Goal: Task Accomplishment & Management: Use online tool/utility

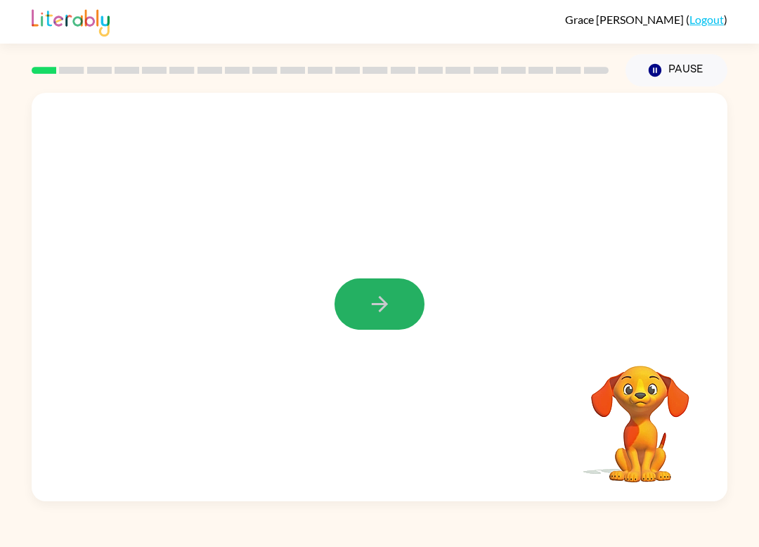
click at [394, 307] on button "button" at bounding box center [380, 303] width 90 height 51
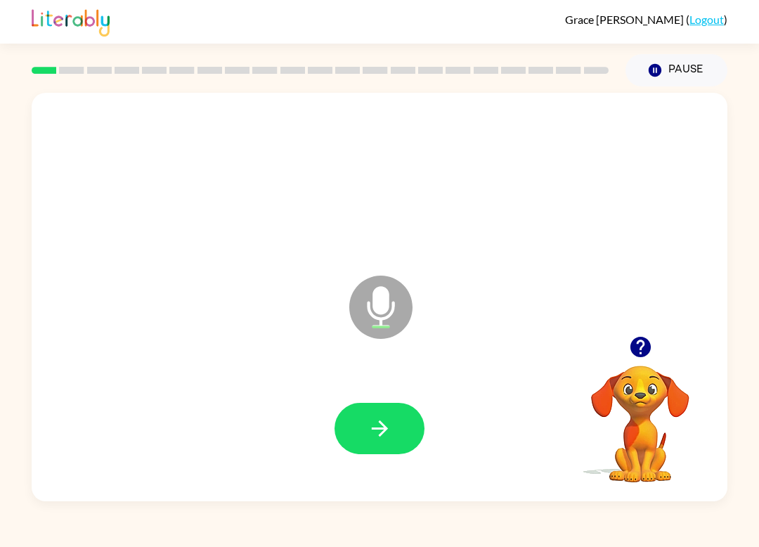
click at [382, 305] on icon "Microphone The Microphone is here when it is your turn to talk" at bounding box center [451, 324] width 211 height 105
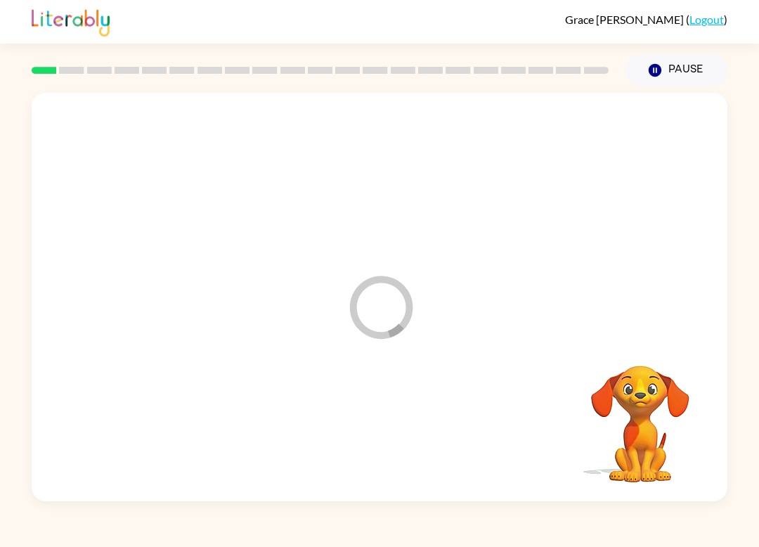
click at [386, 442] on div at bounding box center [380, 428] width 668 height 117
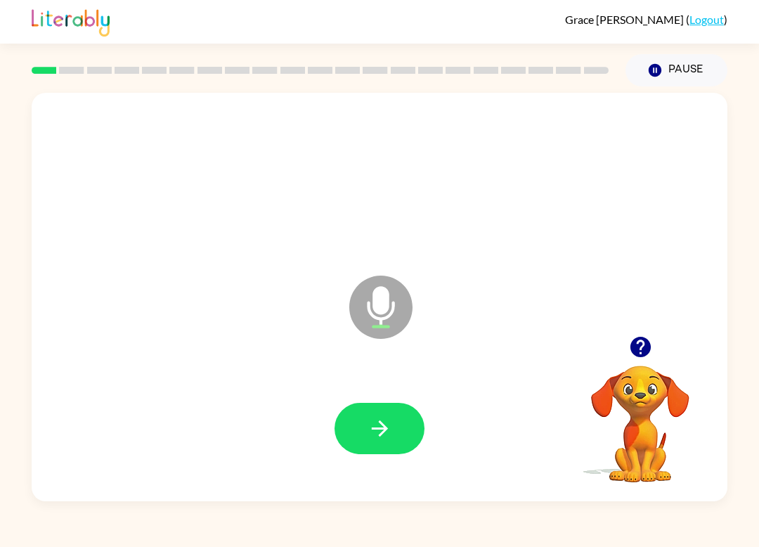
click at [375, 437] on icon "button" at bounding box center [380, 428] width 25 height 25
click at [378, 441] on icon "button" at bounding box center [380, 428] width 25 height 25
click at [353, 432] on button "button" at bounding box center [380, 428] width 90 height 51
click at [371, 423] on icon "button" at bounding box center [380, 428] width 25 height 25
click at [372, 423] on icon "button" at bounding box center [380, 428] width 25 height 25
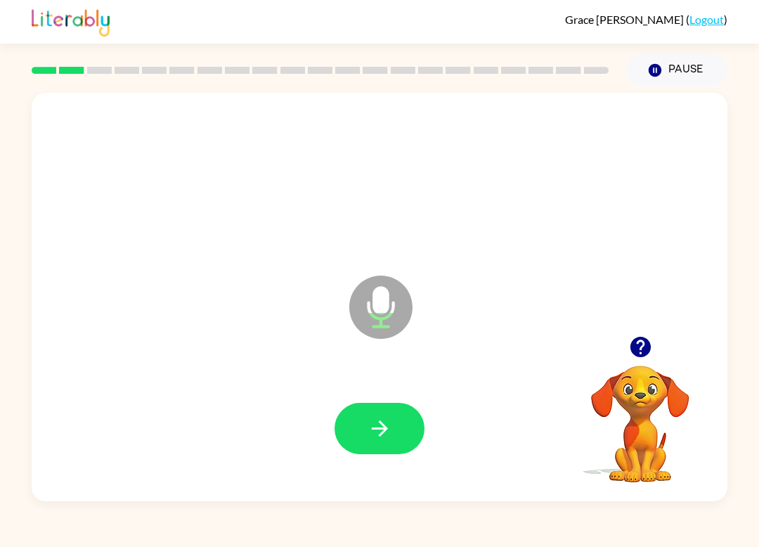
click at [380, 443] on button "button" at bounding box center [380, 428] width 90 height 51
click at [383, 416] on button "button" at bounding box center [380, 428] width 90 height 51
click at [366, 441] on button "button" at bounding box center [380, 428] width 90 height 51
click at [354, 428] on button "button" at bounding box center [380, 428] width 90 height 51
click at [372, 437] on icon "button" at bounding box center [380, 428] width 25 height 25
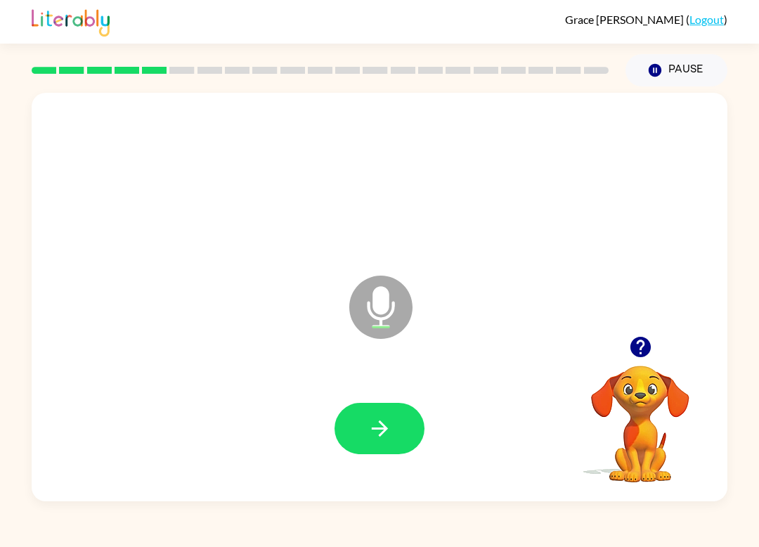
click at [366, 454] on button "button" at bounding box center [380, 428] width 90 height 51
click at [375, 427] on icon "button" at bounding box center [380, 428] width 25 height 25
click at [361, 446] on button "button" at bounding box center [380, 428] width 90 height 51
click at [370, 422] on icon "button" at bounding box center [380, 428] width 25 height 25
click at [368, 430] on icon "button" at bounding box center [380, 428] width 25 height 25
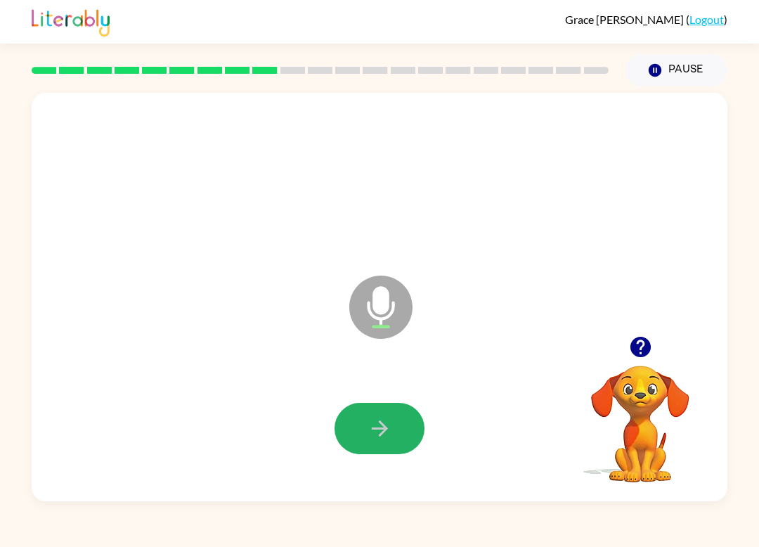
click at [371, 443] on button "button" at bounding box center [380, 428] width 90 height 51
click at [364, 423] on button "button" at bounding box center [380, 428] width 90 height 51
click at [375, 437] on icon "button" at bounding box center [380, 428] width 25 height 25
click at [359, 444] on button "button" at bounding box center [380, 428] width 90 height 51
click at [368, 419] on icon "button" at bounding box center [380, 428] width 25 height 25
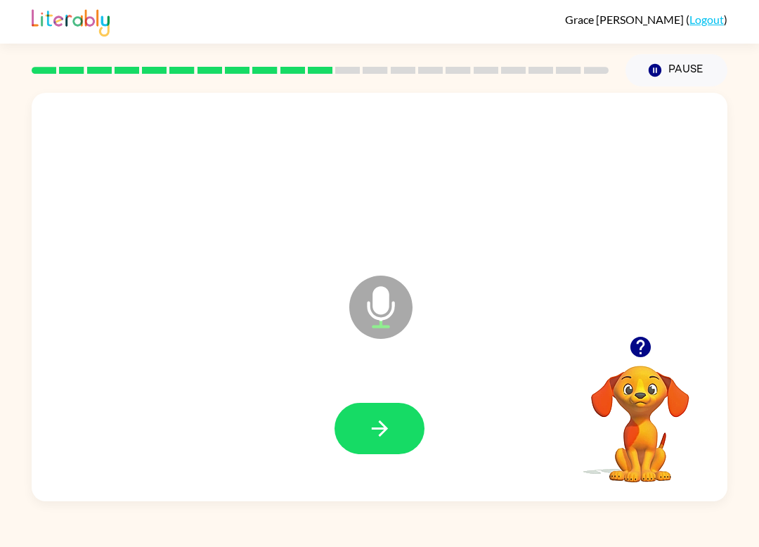
click at [370, 437] on icon "button" at bounding box center [380, 428] width 25 height 25
click at [379, 445] on button "button" at bounding box center [380, 428] width 90 height 51
click at [380, 433] on icon "button" at bounding box center [380, 428] width 25 height 25
click at [373, 433] on icon "button" at bounding box center [380, 428] width 25 height 25
click at [385, 418] on icon "button" at bounding box center [380, 428] width 25 height 25
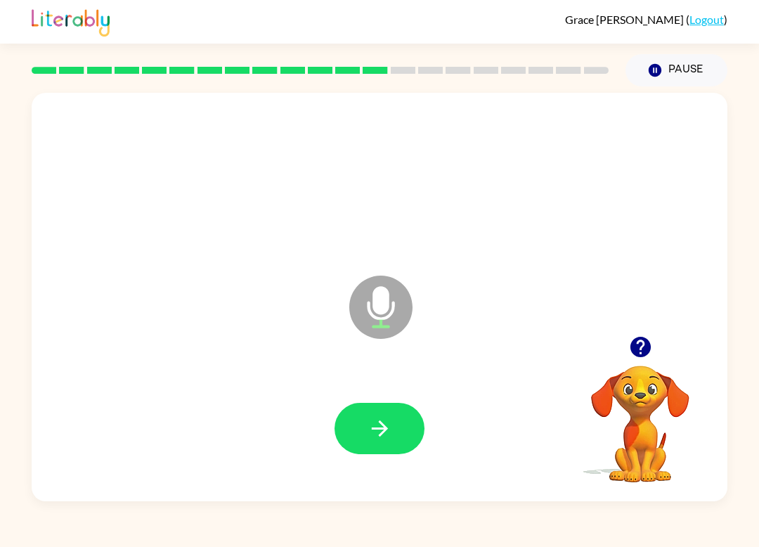
click at [359, 425] on button "button" at bounding box center [380, 428] width 90 height 51
click at [366, 436] on button "button" at bounding box center [380, 428] width 90 height 51
click at [368, 418] on icon "button" at bounding box center [380, 428] width 25 height 25
click at [359, 413] on button "button" at bounding box center [380, 428] width 90 height 51
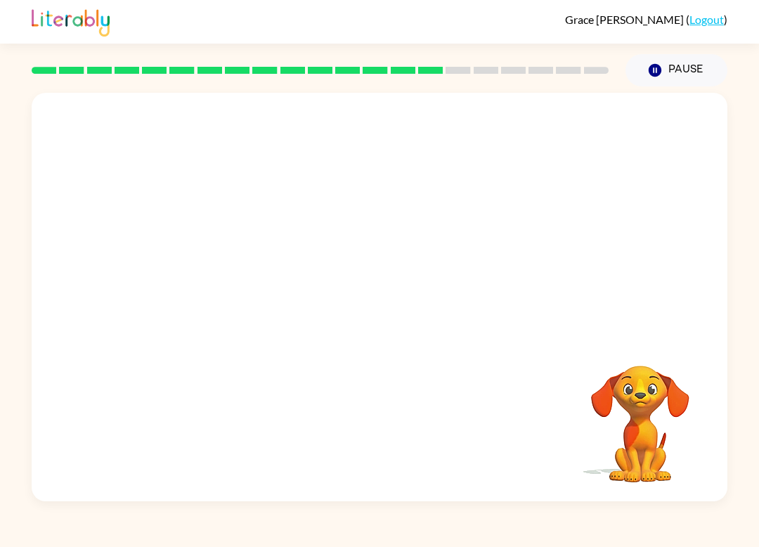
click at [757, 220] on div "Your browser must support playing .mp4 files to use Literably. Please try using…" at bounding box center [379, 293] width 759 height 415
click at [759, 221] on div "Your browser must support playing .mp4 files to use Literably. Please try using…" at bounding box center [379, 293] width 759 height 415
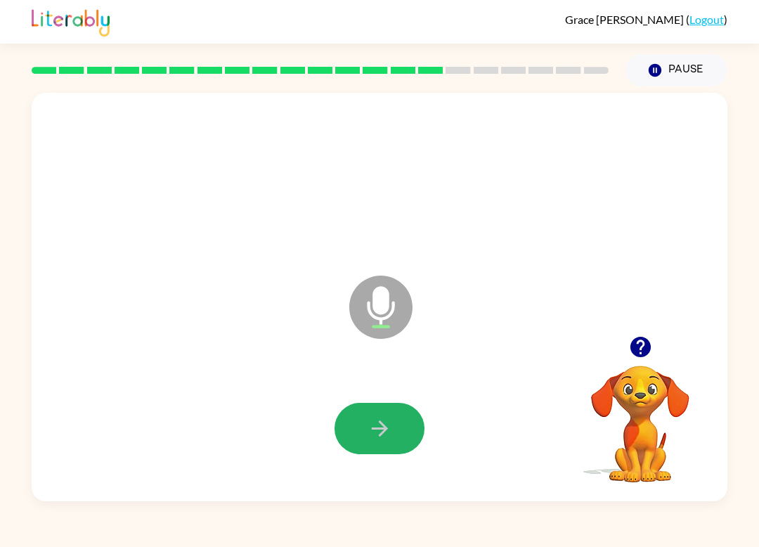
click at [373, 416] on button "button" at bounding box center [380, 428] width 90 height 51
click at [362, 425] on button "button" at bounding box center [380, 428] width 90 height 51
click at [368, 432] on icon "button" at bounding box center [380, 428] width 25 height 25
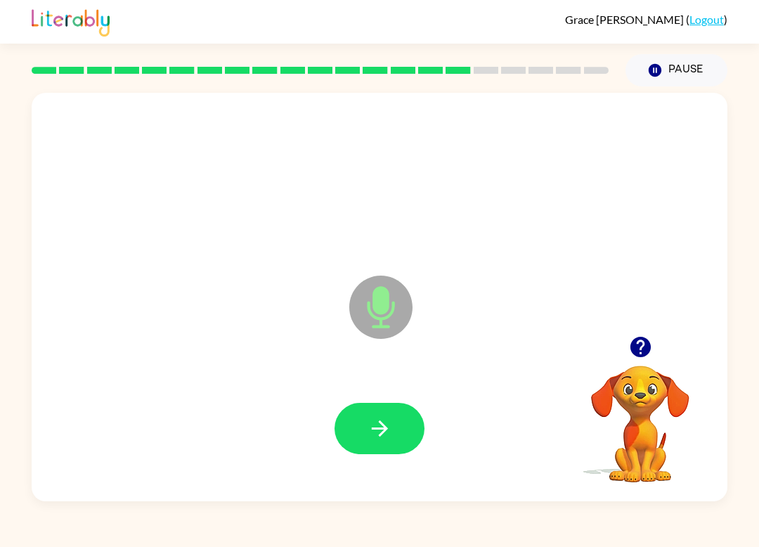
click at [387, 420] on icon "button" at bounding box center [380, 428] width 25 height 25
click at [389, 432] on icon "button" at bounding box center [380, 428] width 25 height 25
click at [376, 437] on icon "button" at bounding box center [380, 428] width 25 height 25
click at [374, 419] on icon "button" at bounding box center [380, 428] width 25 height 25
click at [360, 436] on button "button" at bounding box center [380, 428] width 90 height 51
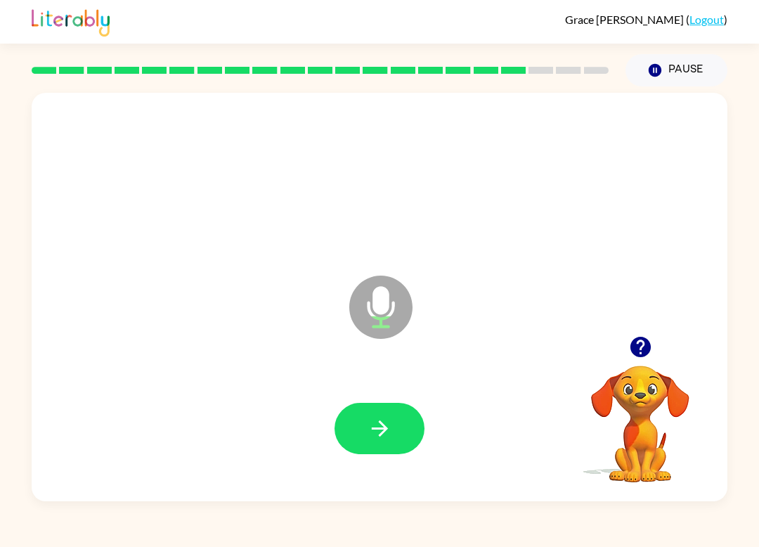
click at [369, 431] on icon "button" at bounding box center [380, 428] width 25 height 25
click at [371, 440] on icon "button" at bounding box center [380, 428] width 25 height 25
click at [348, 451] on button "button" at bounding box center [380, 428] width 90 height 51
click at [380, 420] on icon "button" at bounding box center [380, 428] width 25 height 25
click at [373, 441] on icon "button" at bounding box center [380, 428] width 25 height 25
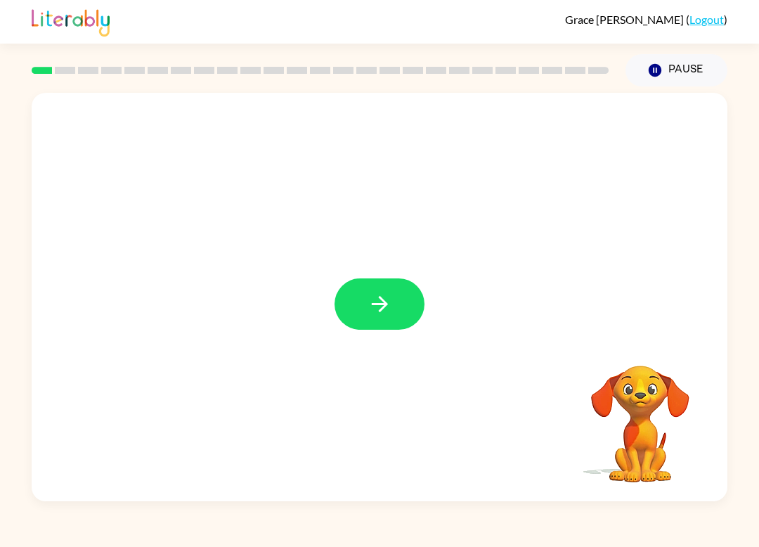
click at [360, 299] on button "button" at bounding box center [380, 303] width 90 height 51
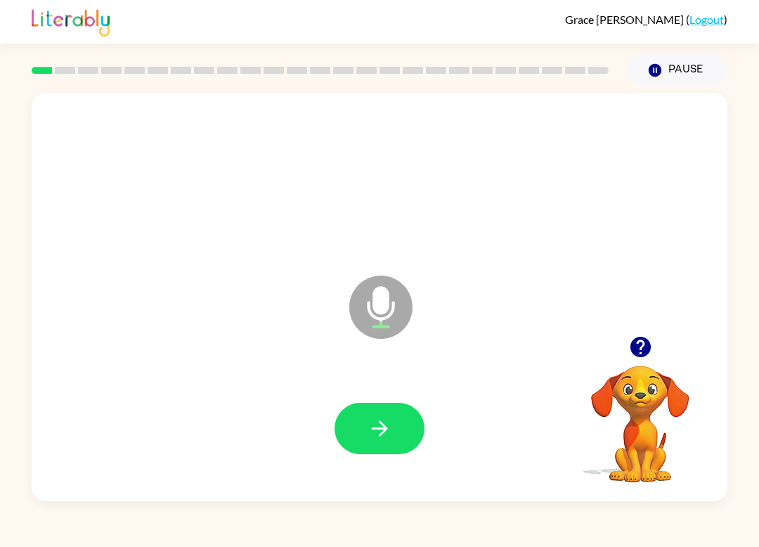
click at [363, 427] on button "button" at bounding box center [380, 428] width 90 height 51
click at [377, 425] on icon "button" at bounding box center [380, 428] width 25 height 25
click at [368, 437] on icon "button" at bounding box center [380, 428] width 25 height 25
click at [364, 422] on button "button" at bounding box center [380, 428] width 90 height 51
click at [367, 412] on button "button" at bounding box center [380, 428] width 90 height 51
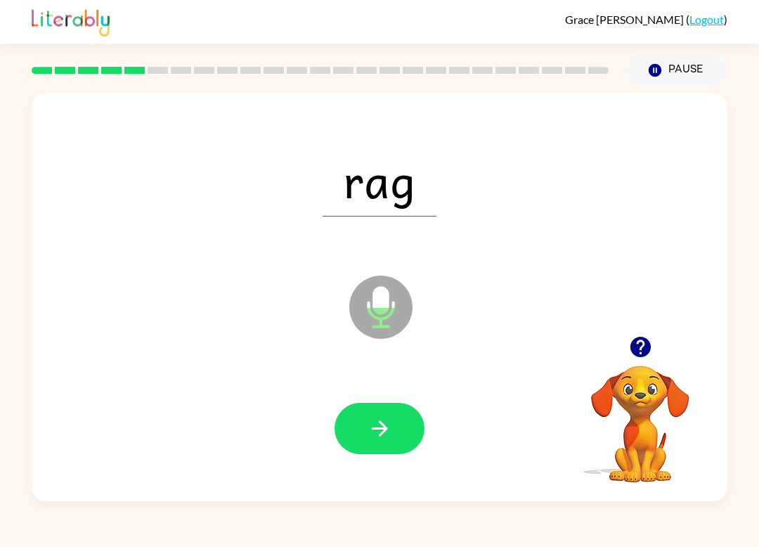
click at [371, 432] on icon "button" at bounding box center [380, 428] width 25 height 25
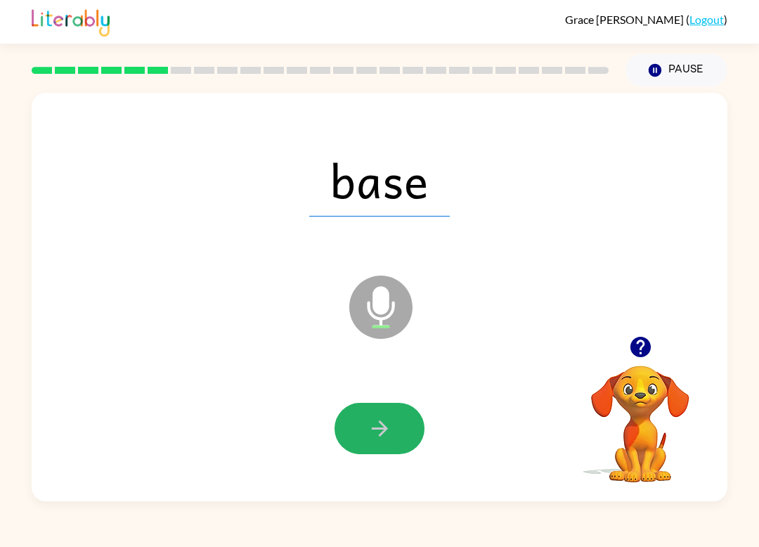
click at [356, 423] on button "button" at bounding box center [380, 428] width 90 height 51
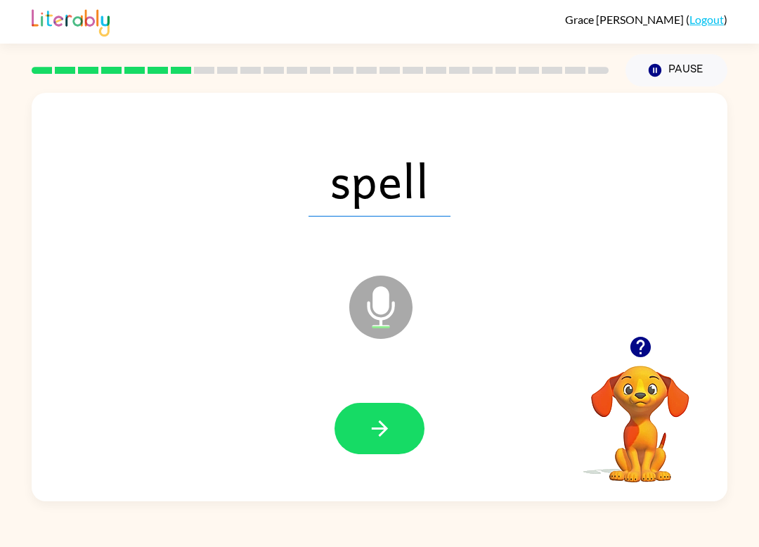
click at [418, 429] on button "button" at bounding box center [380, 428] width 90 height 51
click at [371, 452] on button "button" at bounding box center [380, 428] width 90 height 51
click at [366, 435] on button "button" at bounding box center [380, 428] width 90 height 51
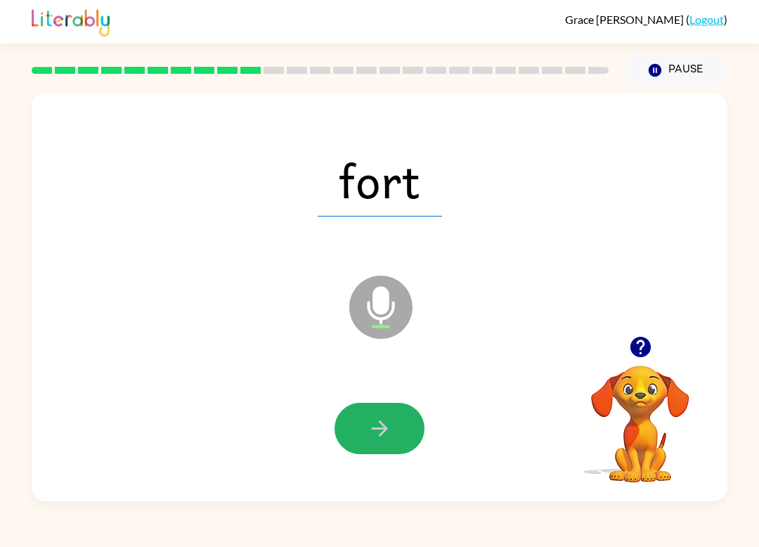
click at [144, 542] on div "Grace Chatman ( Logout ) Pause Pause fort Microphone The Microphone is here whe…" at bounding box center [379, 273] width 759 height 547
click at [379, 437] on icon "button" at bounding box center [380, 428] width 25 height 25
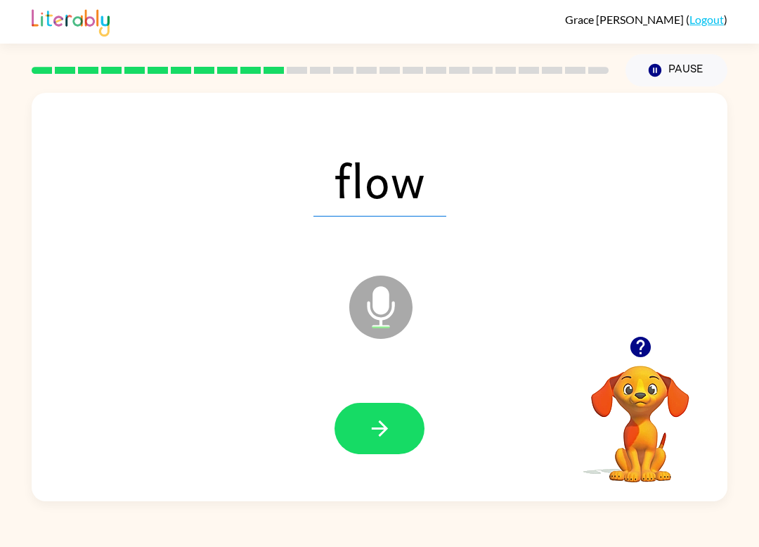
click at [371, 419] on icon "button" at bounding box center [380, 428] width 25 height 25
click at [398, 445] on button "button" at bounding box center [380, 428] width 90 height 51
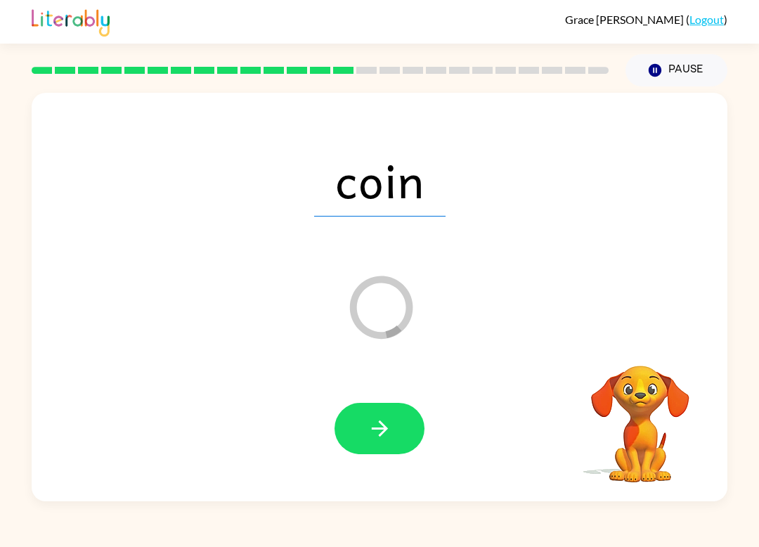
click at [77, 542] on div "Grace Chatman ( Logout ) Pause Pause coin Loader Your response is being sent to…" at bounding box center [379, 273] width 759 height 547
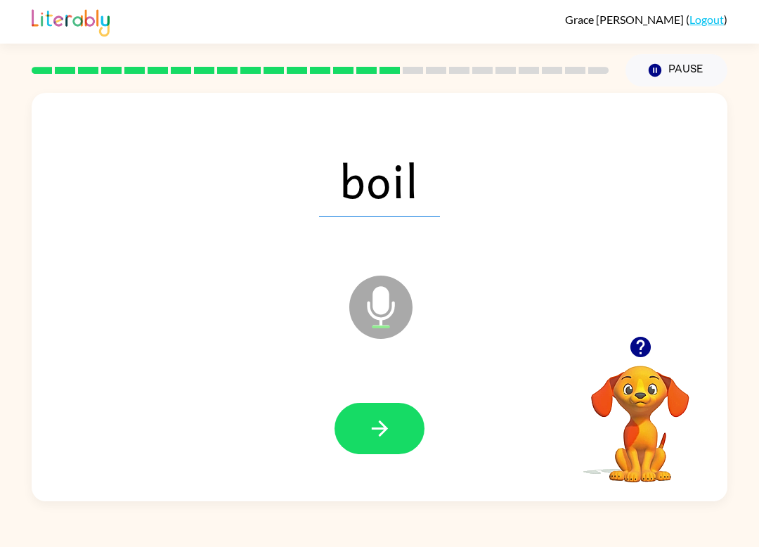
click at [362, 441] on button "button" at bounding box center [380, 428] width 90 height 51
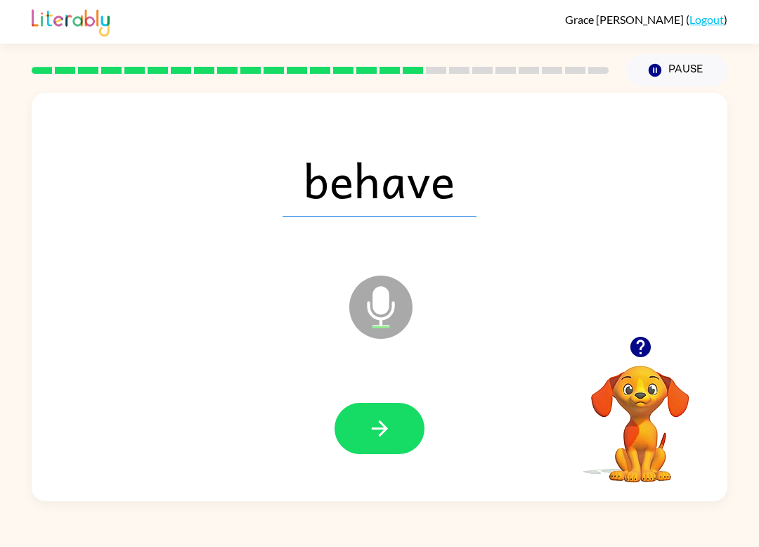
click at [363, 452] on button "button" at bounding box center [380, 428] width 90 height 51
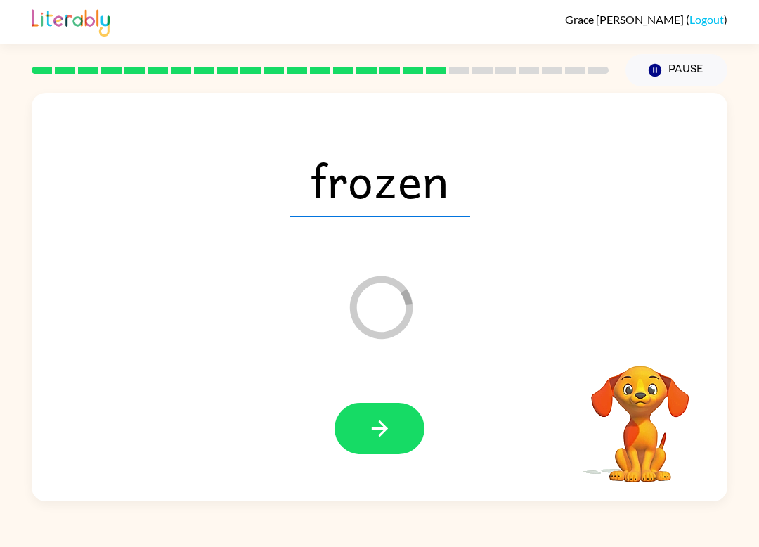
click at [366, 435] on button "button" at bounding box center [380, 428] width 90 height 51
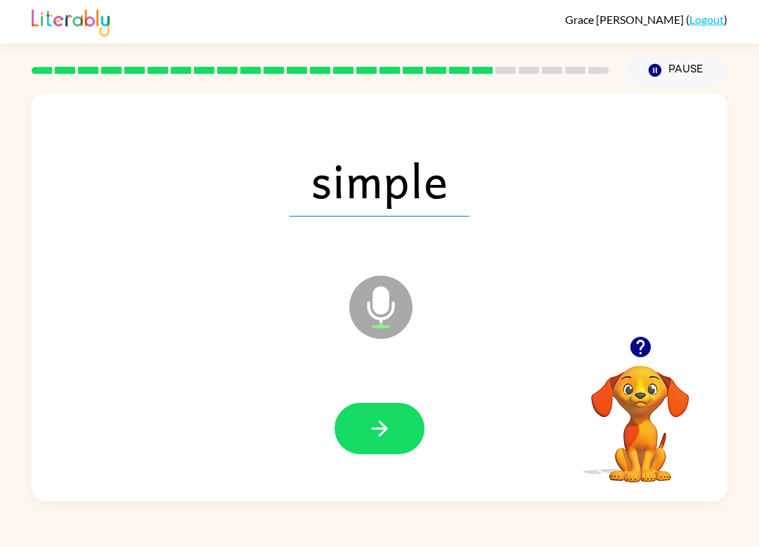
click at [375, 443] on button "button" at bounding box center [380, 428] width 90 height 51
click at [361, 452] on button "button" at bounding box center [380, 428] width 90 height 51
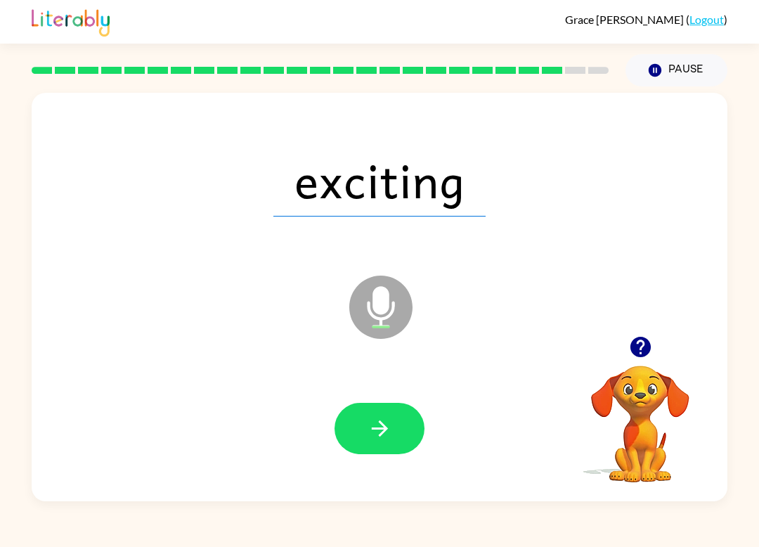
click at [384, 430] on icon "button" at bounding box center [380, 428] width 25 height 25
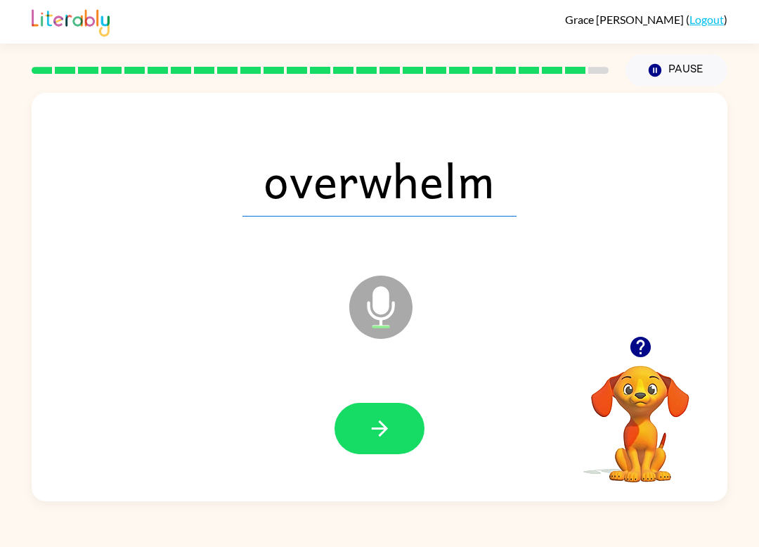
click at [384, 431] on icon "button" at bounding box center [379, 428] width 16 height 16
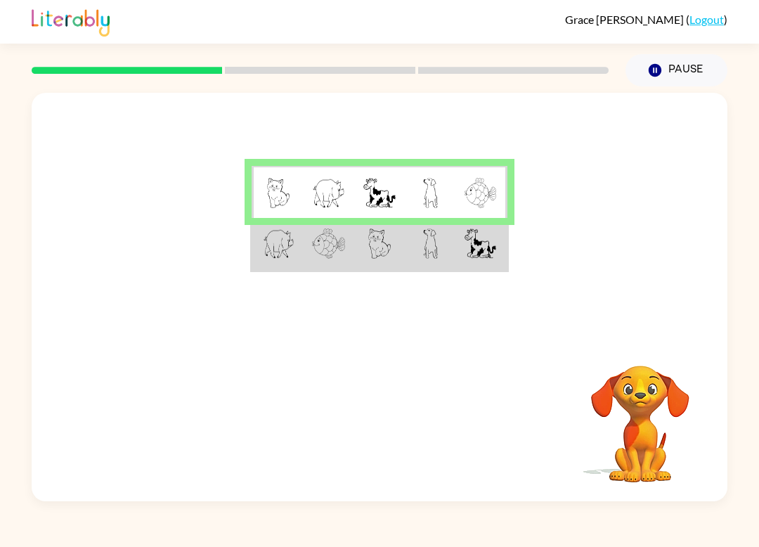
click at [302, 257] on td at bounding box center [277, 244] width 51 height 53
click at [268, 258] on img at bounding box center [279, 244] width 32 height 30
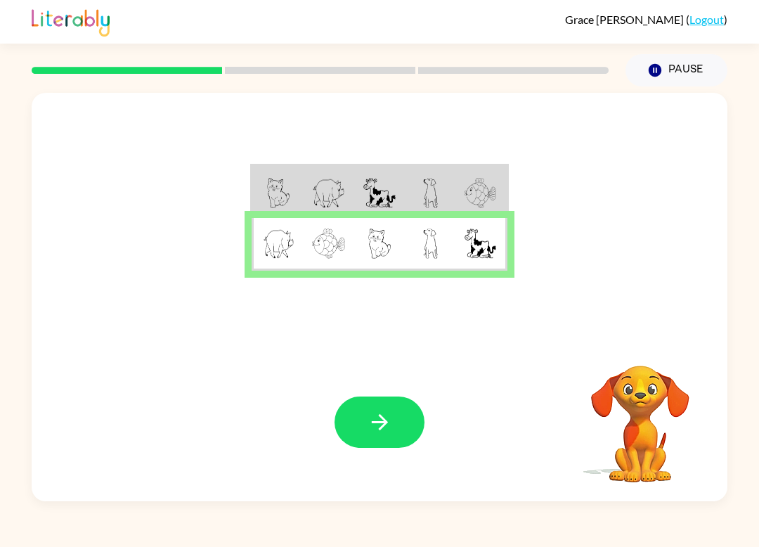
click at [390, 435] on icon "button" at bounding box center [380, 422] width 25 height 25
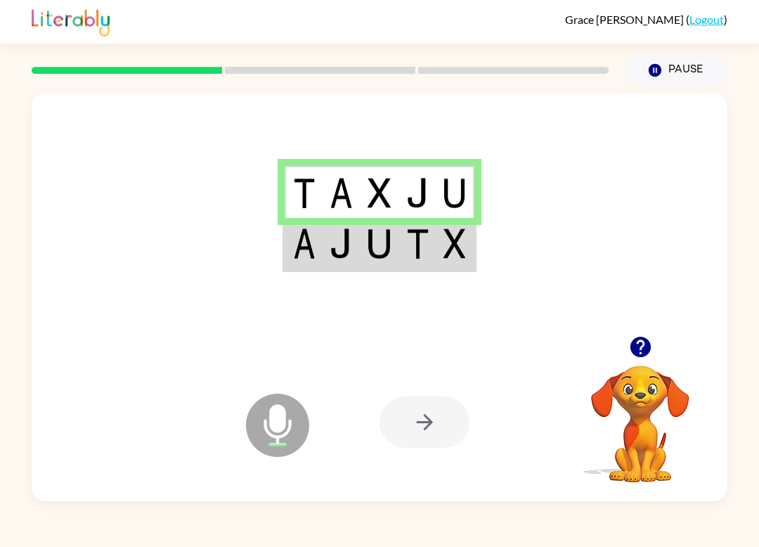
click at [316, 247] on td at bounding box center [304, 244] width 38 height 53
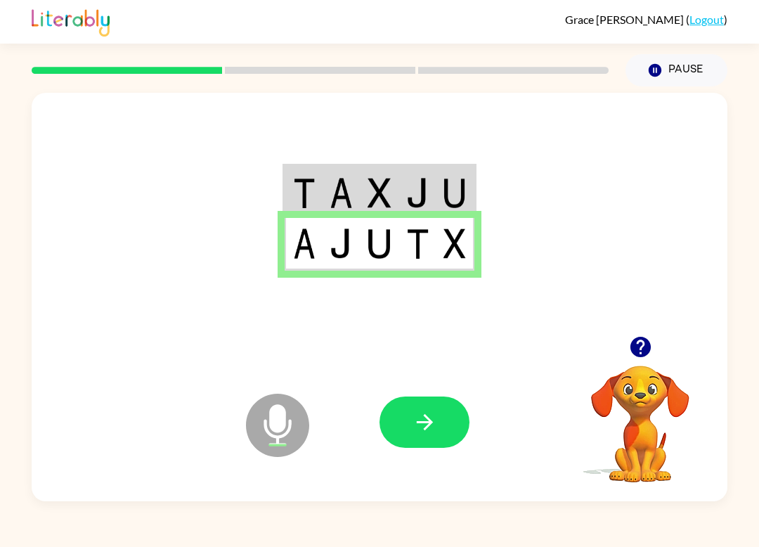
click at [425, 431] on icon "button" at bounding box center [425, 422] width 25 height 25
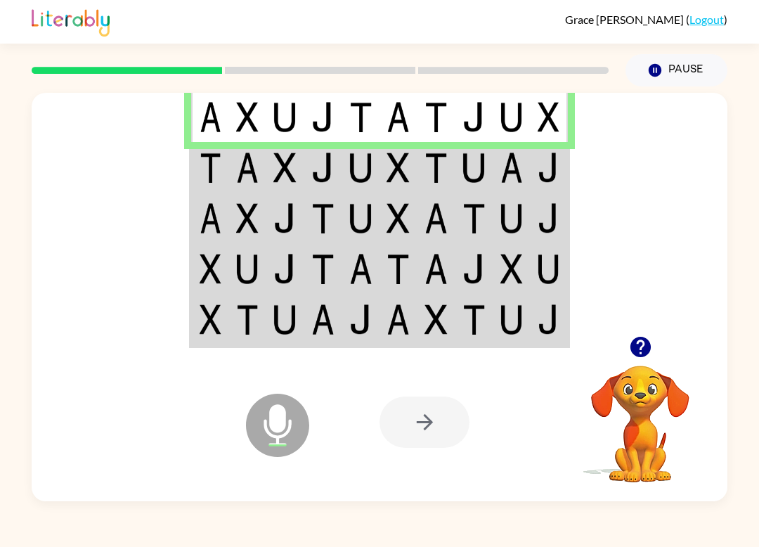
click at [423, 427] on div at bounding box center [425, 422] width 90 height 51
click at [409, 423] on div at bounding box center [425, 422] width 90 height 51
click at [215, 170] on img at bounding box center [211, 168] width 22 height 30
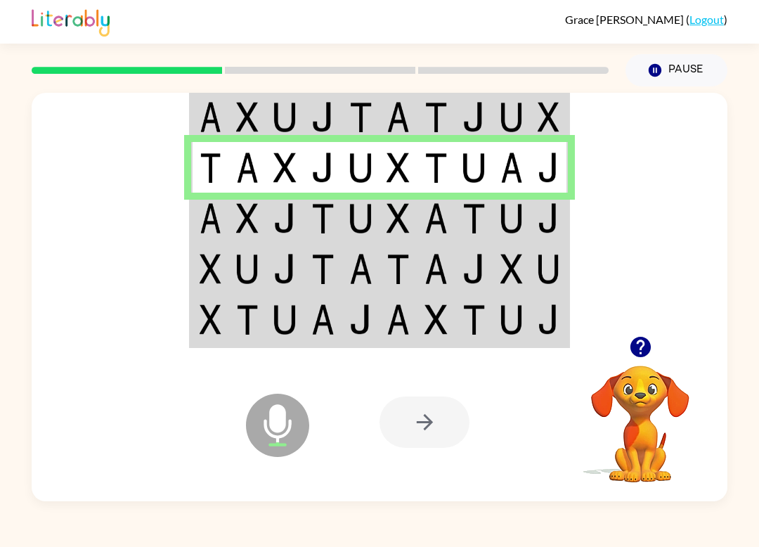
click at [210, 229] on img at bounding box center [211, 218] width 22 height 30
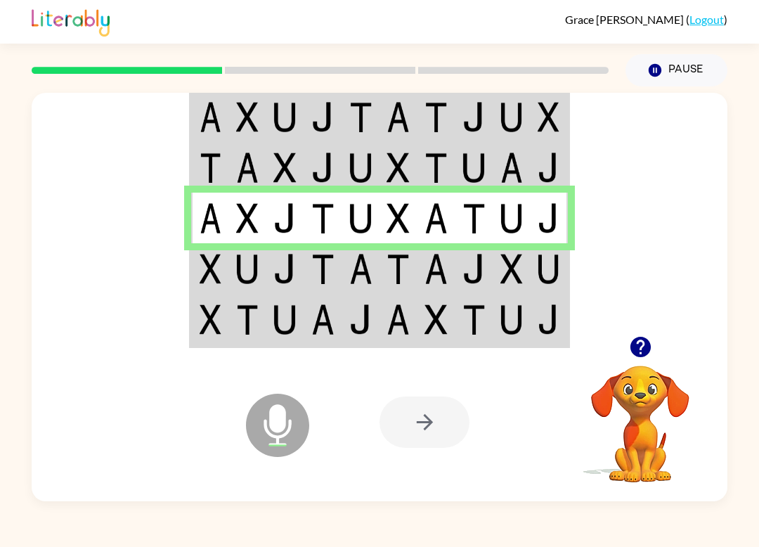
click at [224, 283] on td at bounding box center [210, 268] width 38 height 51
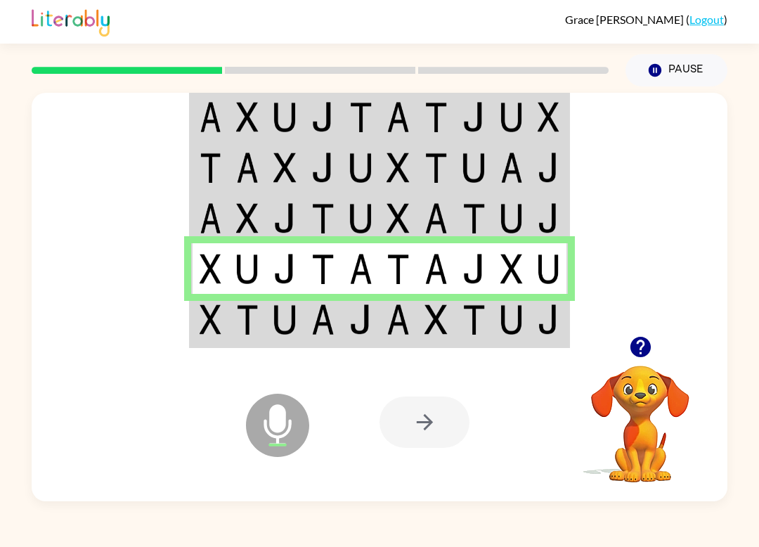
click at [205, 325] on img at bounding box center [211, 319] width 22 height 30
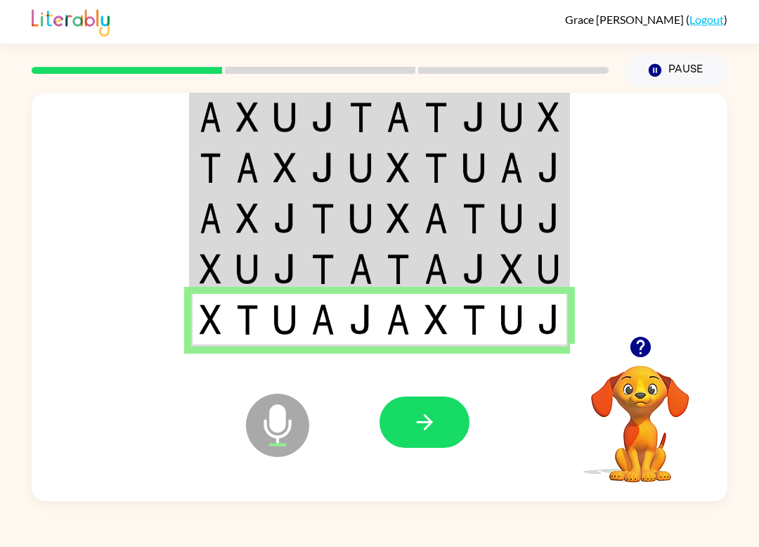
click at [396, 427] on button "button" at bounding box center [425, 422] width 90 height 51
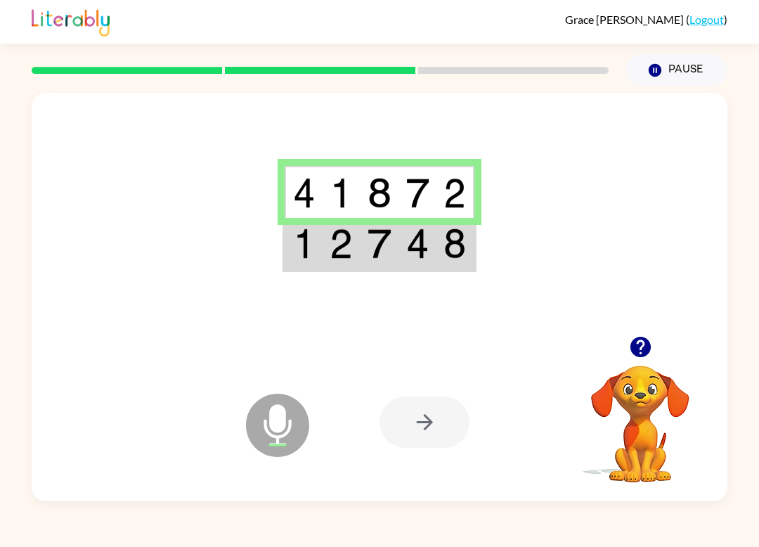
click at [297, 206] on img at bounding box center [304, 193] width 22 height 30
click at [310, 256] on img at bounding box center [304, 244] width 22 height 30
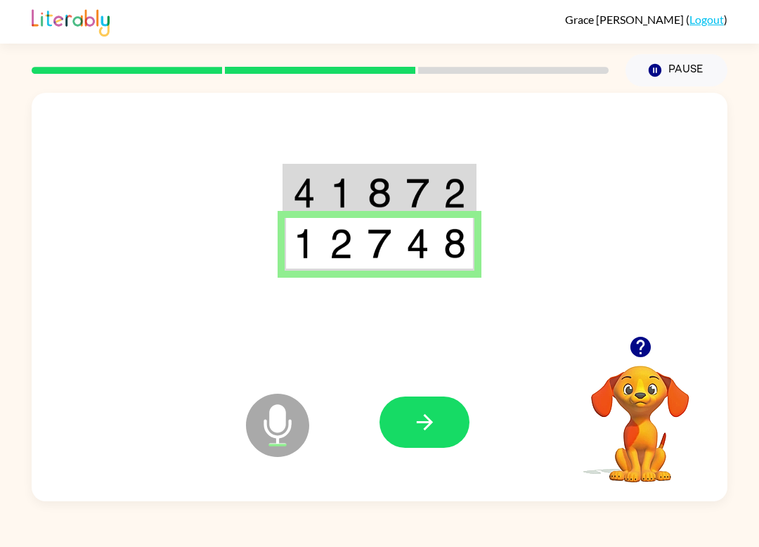
click at [403, 440] on button "button" at bounding box center [425, 422] width 90 height 51
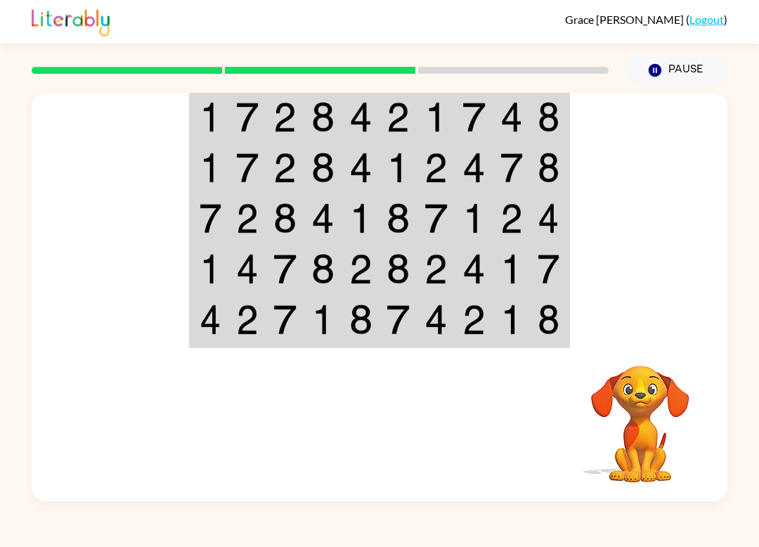
click at [217, 111] on img at bounding box center [211, 117] width 22 height 30
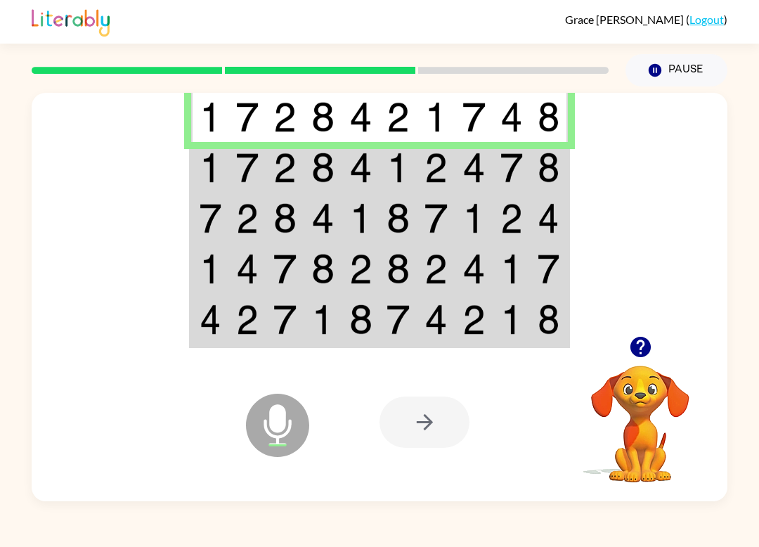
click at [200, 163] on img at bounding box center [211, 168] width 22 height 30
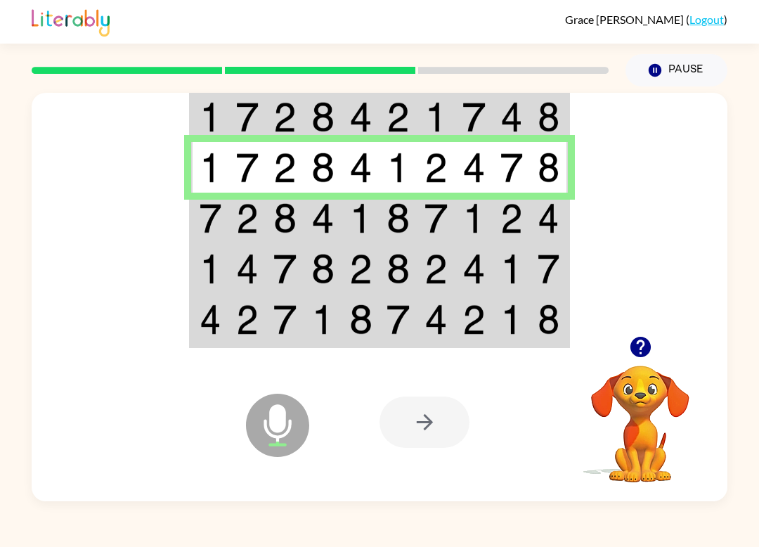
click at [201, 224] on img at bounding box center [211, 218] width 22 height 30
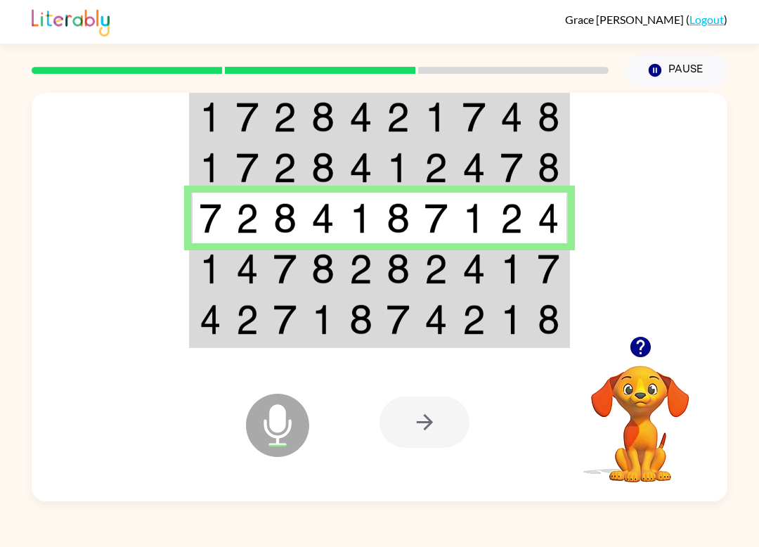
click at [207, 285] on td at bounding box center [210, 268] width 38 height 51
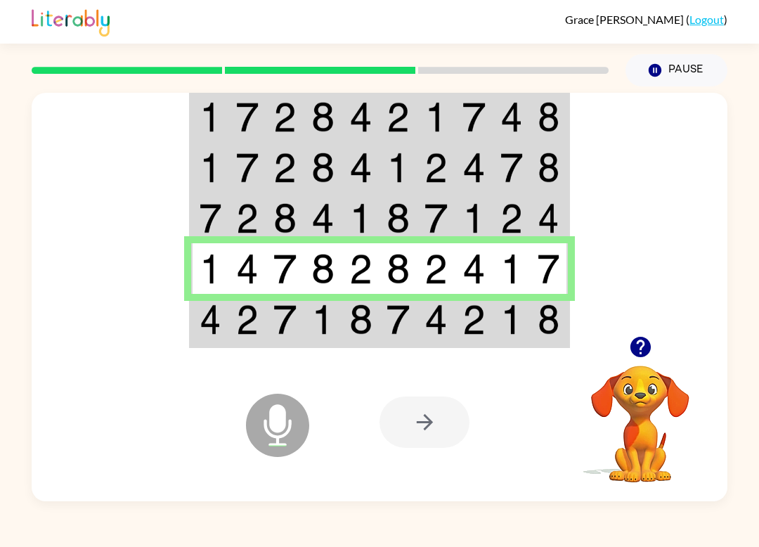
click at [212, 323] on img at bounding box center [211, 319] width 22 height 30
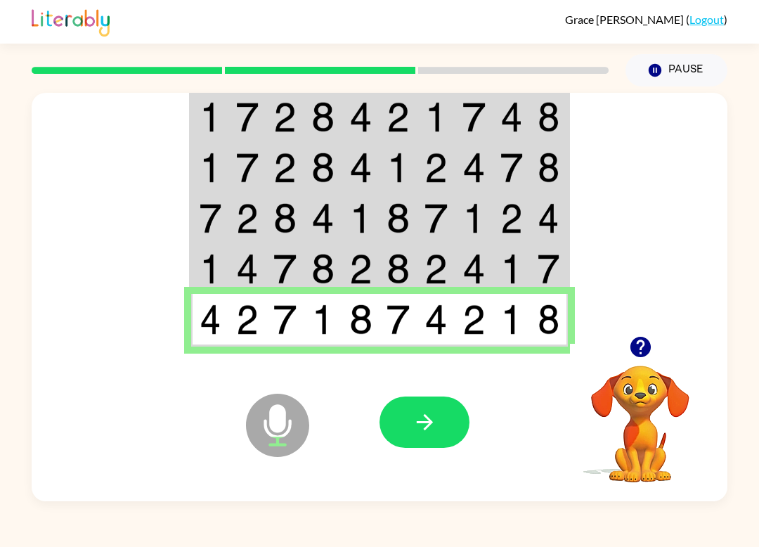
click at [255, 361] on div "Microphone The Microphone is here when it is your turn to talk" at bounding box center [242, 390] width 140 height 94
click at [415, 423] on icon "button" at bounding box center [425, 422] width 25 height 25
